Goal: Check status: Check status

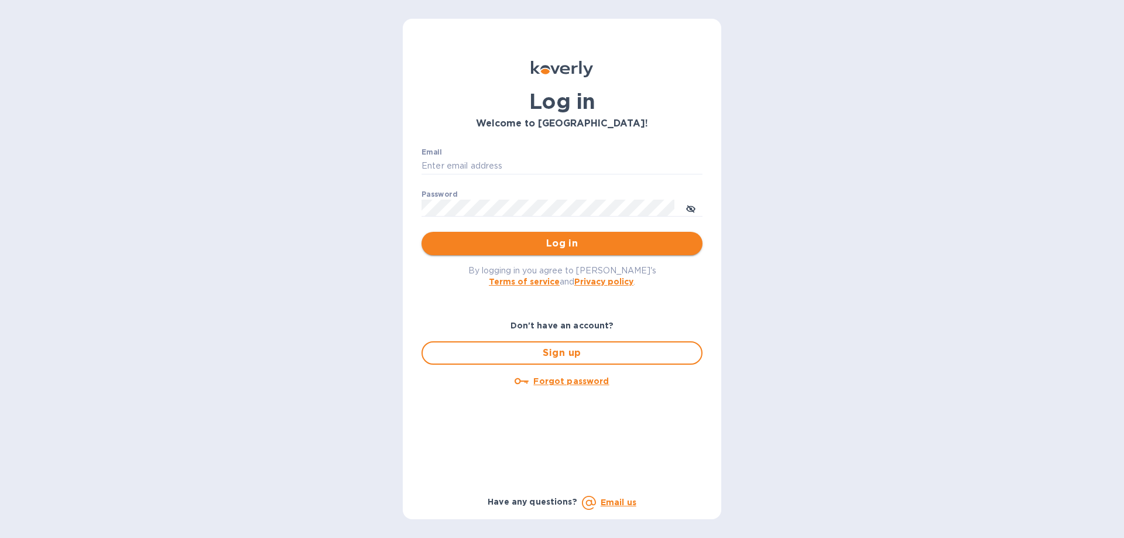
type input "[EMAIL_ADDRESS][DOMAIN_NAME]"
click at [450, 235] on button "Log in" at bounding box center [562, 243] width 281 height 23
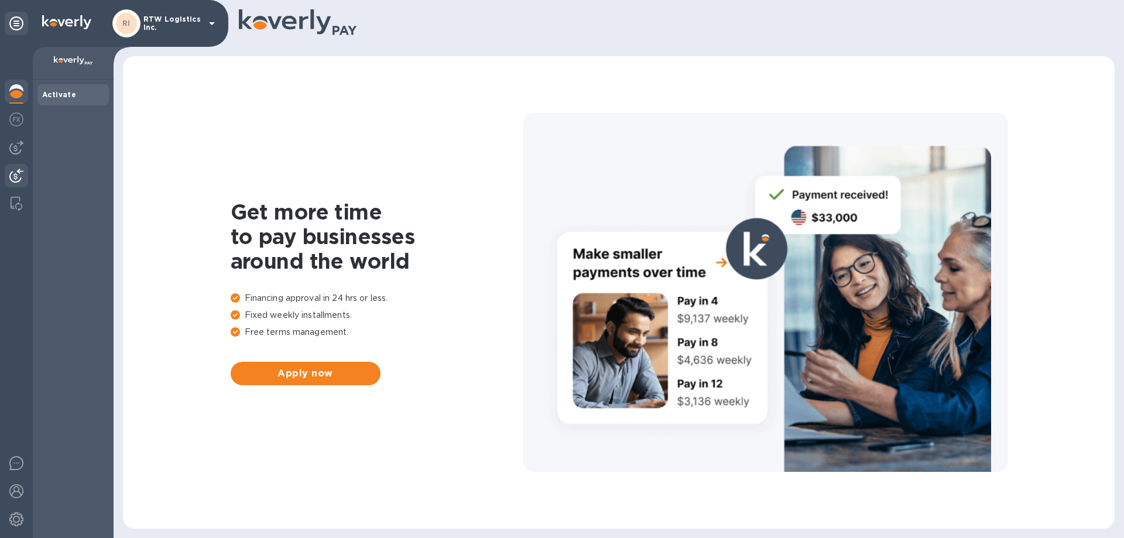
click at [12, 175] on img at bounding box center [16, 176] width 14 height 14
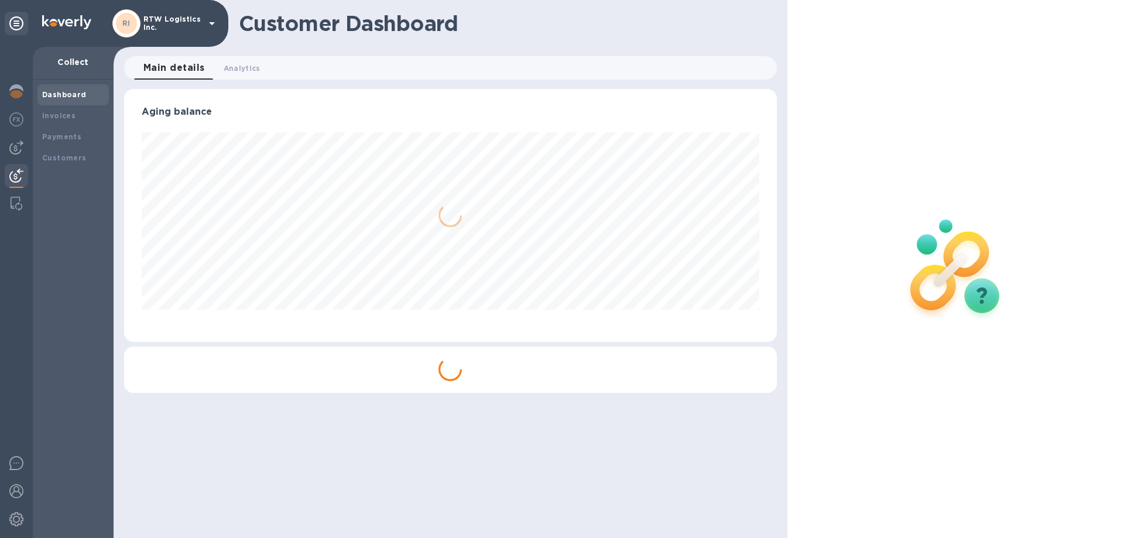
scroll to position [253, 652]
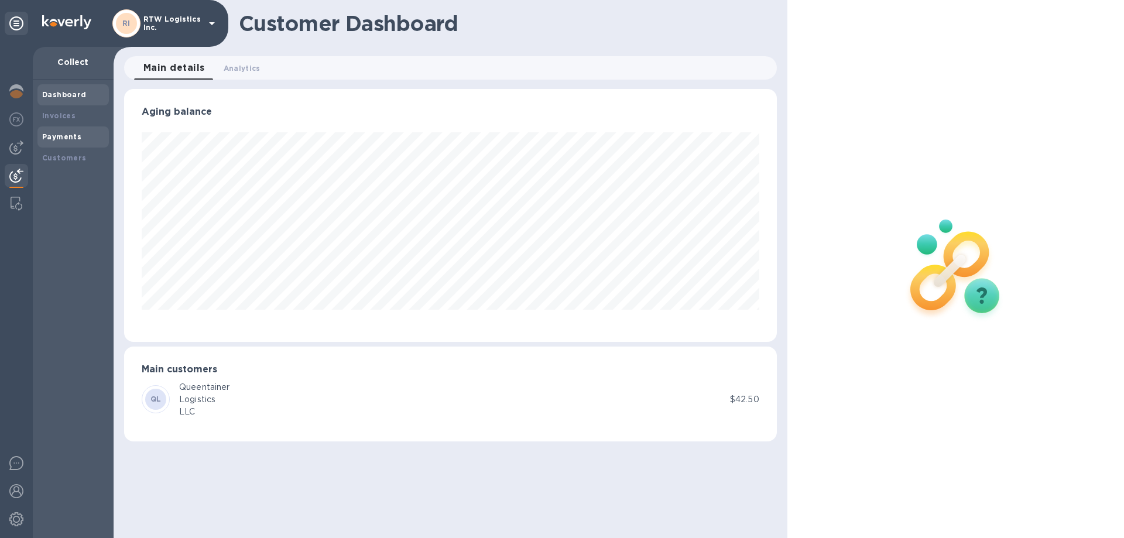
click at [55, 143] on div "Payments" at bounding box center [72, 136] width 71 height 21
